Goal: Navigation & Orientation: Find specific page/section

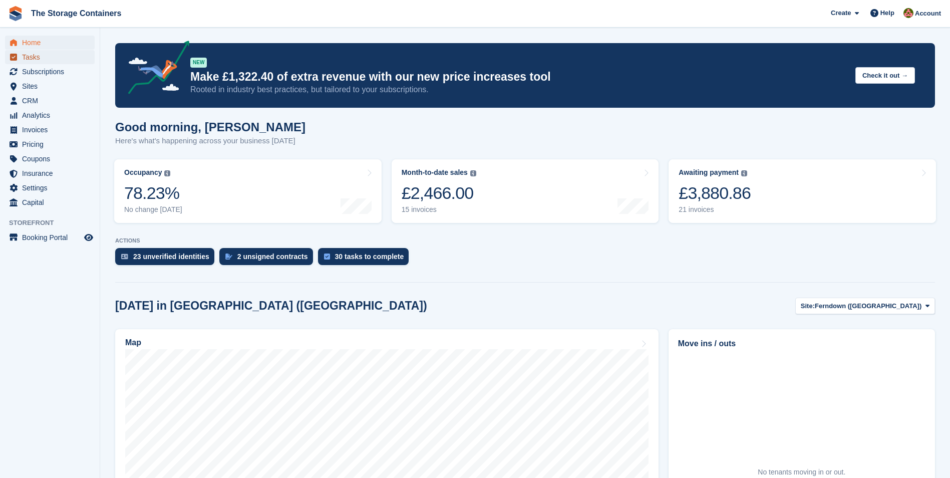
click at [43, 61] on span "Tasks" at bounding box center [52, 57] width 60 height 14
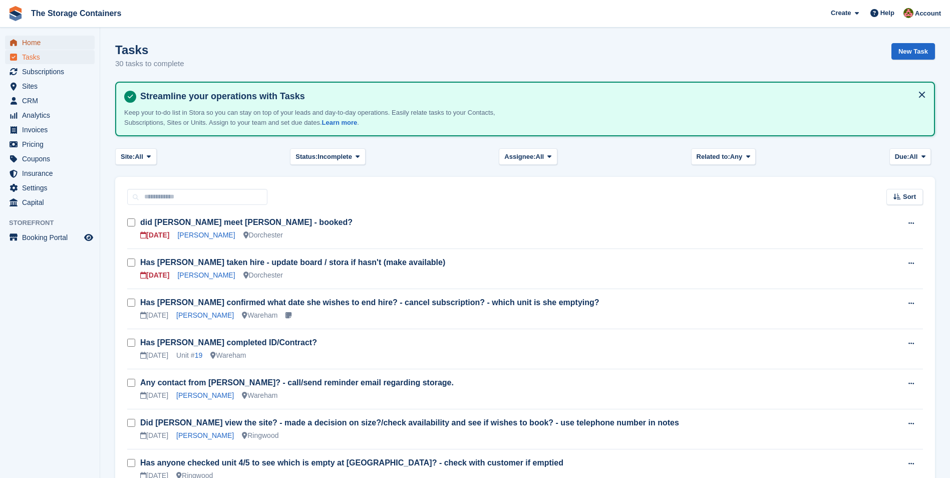
click at [48, 46] on span "Home" at bounding box center [52, 43] width 60 height 14
